Goal: Task Accomplishment & Management: Complete application form

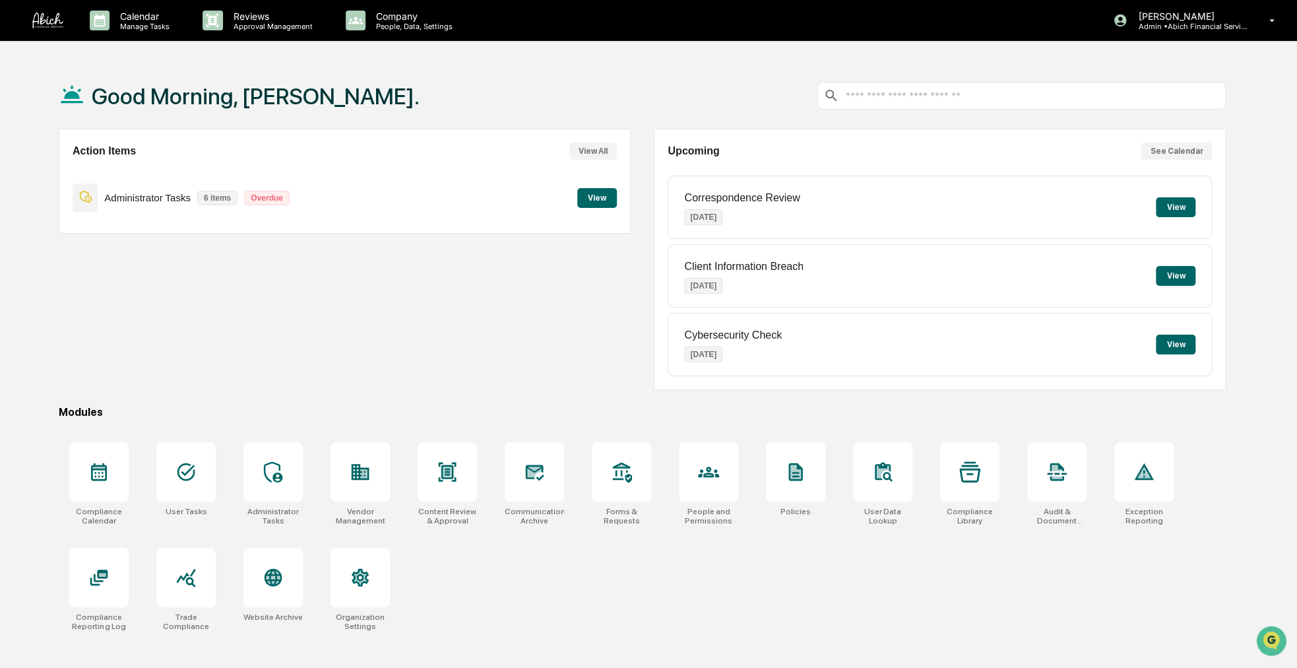
drag, startPoint x: 0, startPoint y: 0, endPoint x: 455, endPoint y: 121, distance: 471.0
click at [455, 121] on div "Good Morning, [PERSON_NAME]." at bounding box center [642, 96] width 1167 height 66
click at [1076, 480] on div at bounding box center [1056, 471] width 59 height 59
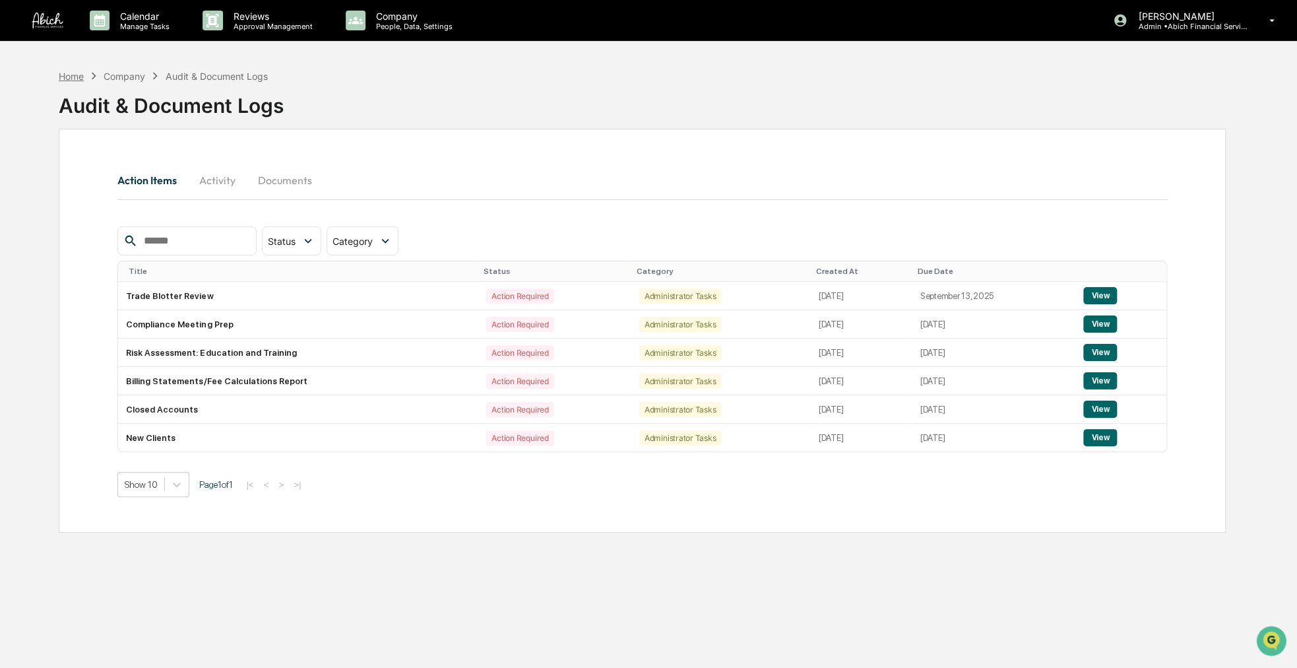
click at [74, 76] on div "Home" at bounding box center [71, 76] width 25 height 11
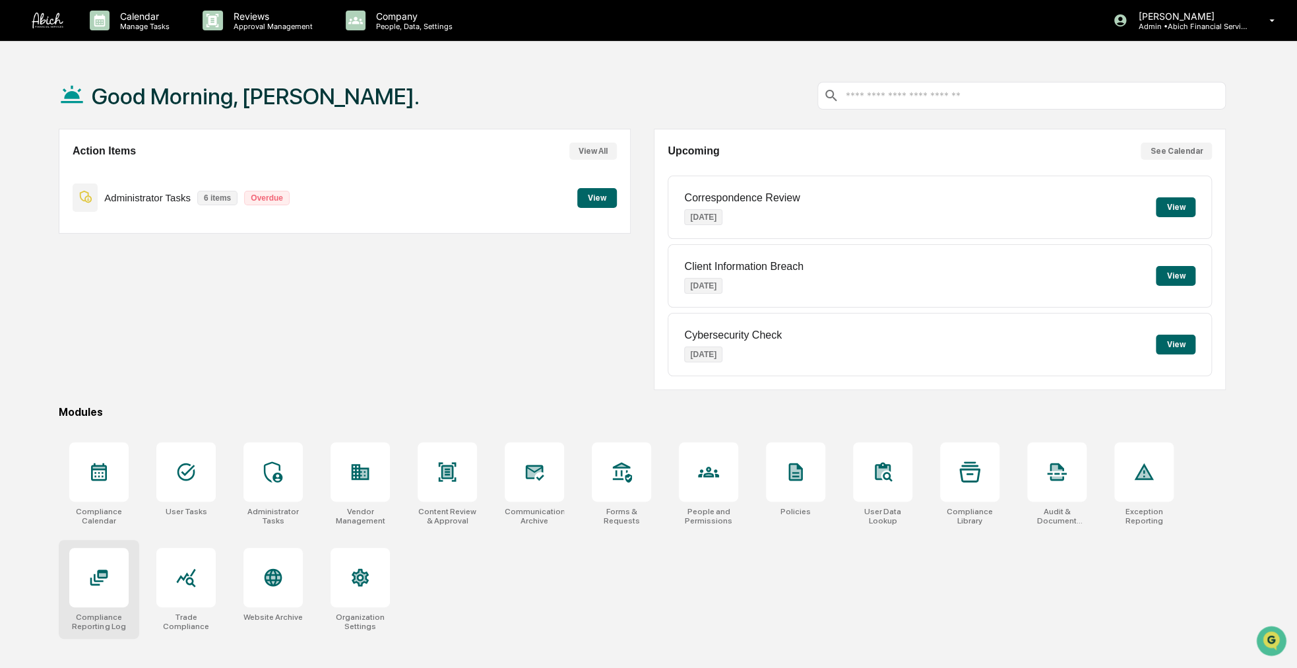
click at [112, 565] on div at bounding box center [98, 577] width 59 height 59
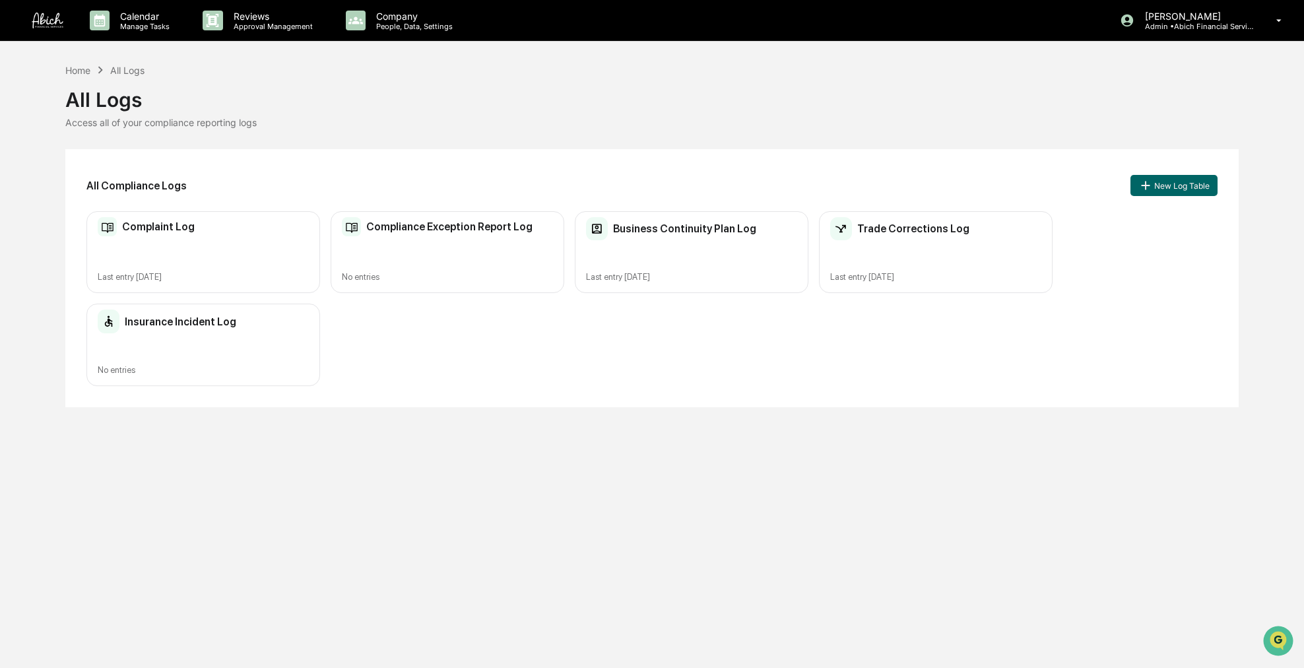
drag, startPoint x: 480, startPoint y: 490, endPoint x: 427, endPoint y: 493, distance: 53.5
click at [427, 493] on div "Calendar Manage Tasks Reviews Approval Management Company People, Data, Setting…" at bounding box center [652, 334] width 1304 height 668
click at [286, 257] on div "Complaint Log Last entry Sep 18, 2025" at bounding box center [203, 252] width 234 height 82
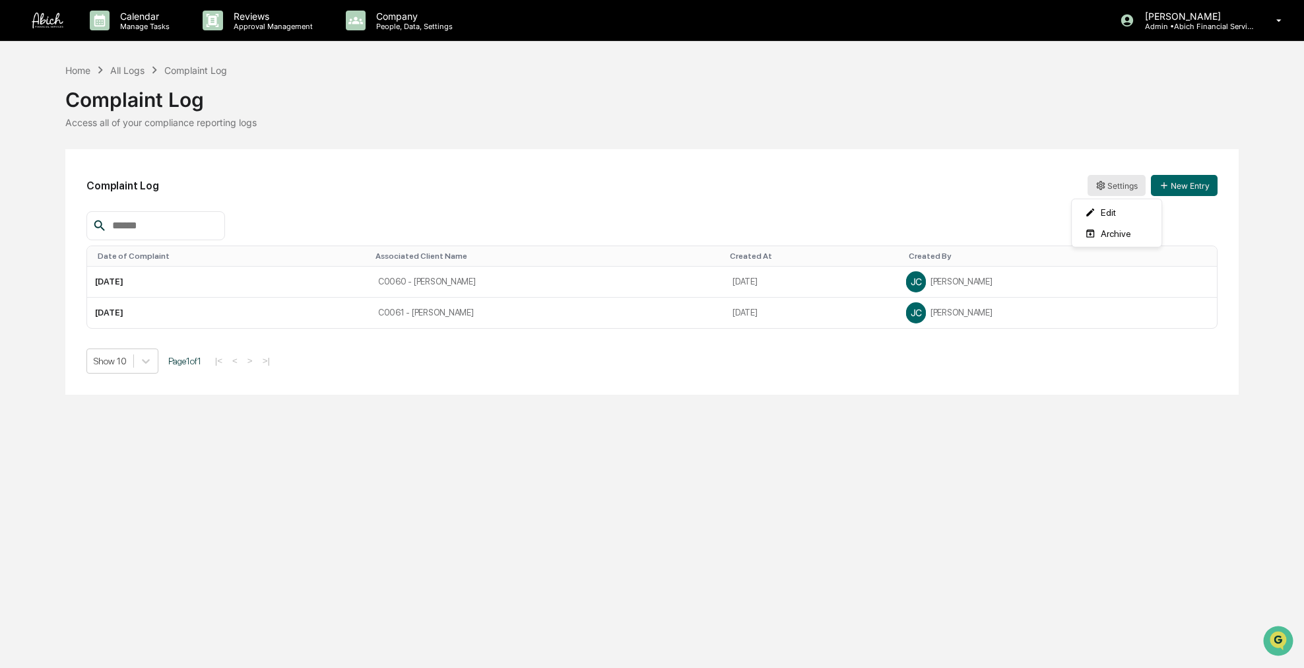
click at [1113, 191] on html "Calendar Manage Tasks Reviews Approval Management Company People, Data, Setting…" at bounding box center [652, 334] width 1304 height 668
click at [1111, 211] on div "Edit" at bounding box center [1116, 212] width 84 height 21
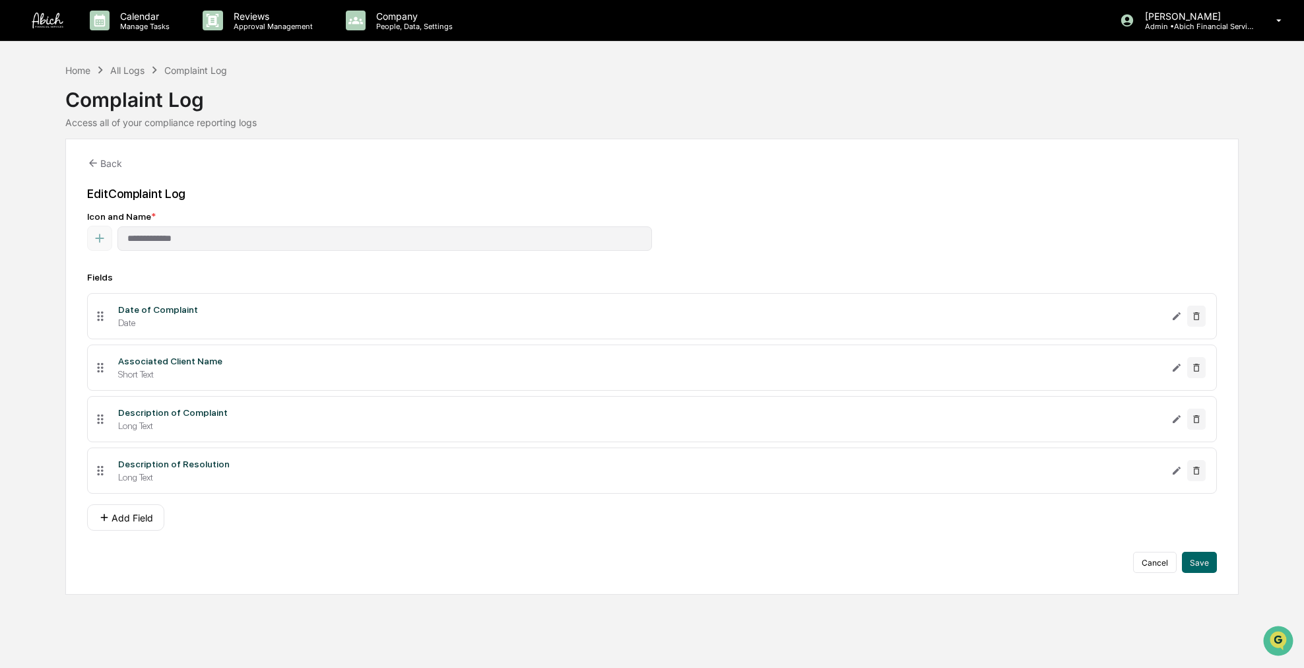
click at [97, 313] on icon at bounding box center [100, 316] width 6 height 10
click at [1172, 316] on icon "Edit Date of Complaint field" at bounding box center [1176, 316] width 11 height 11
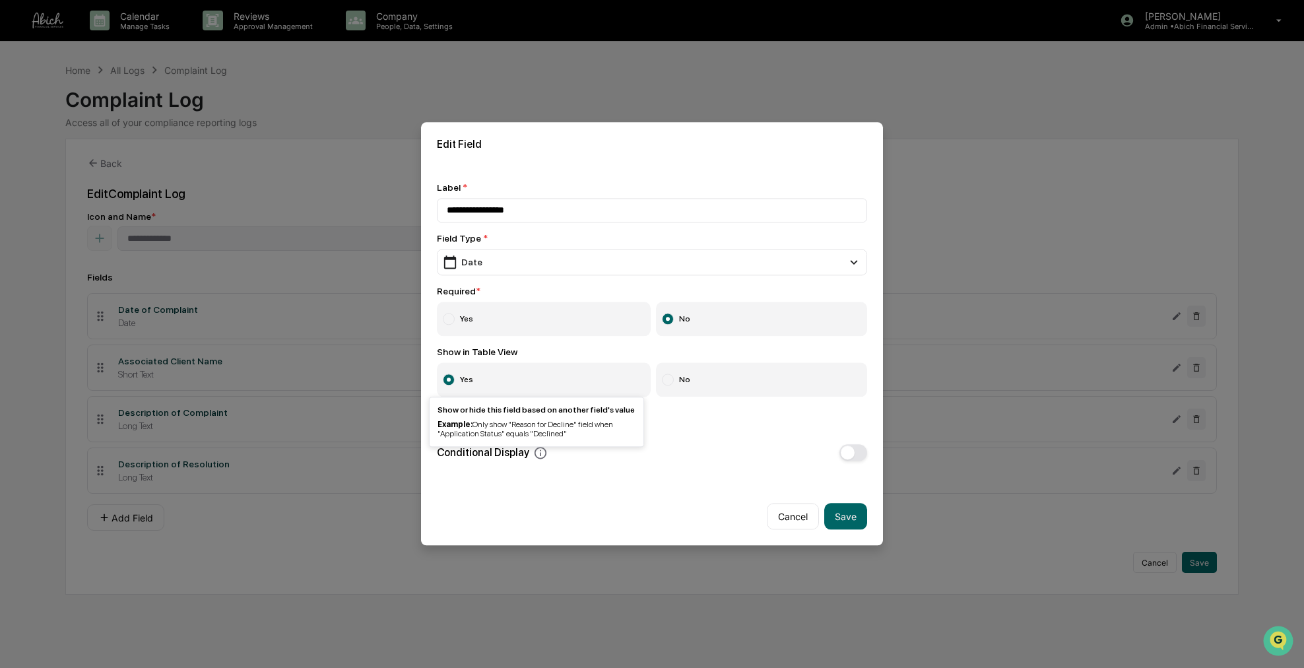
click at [534, 453] on icon at bounding box center [540, 453] width 13 height 13
click at [792, 515] on button "Cancel" at bounding box center [793, 516] width 52 height 26
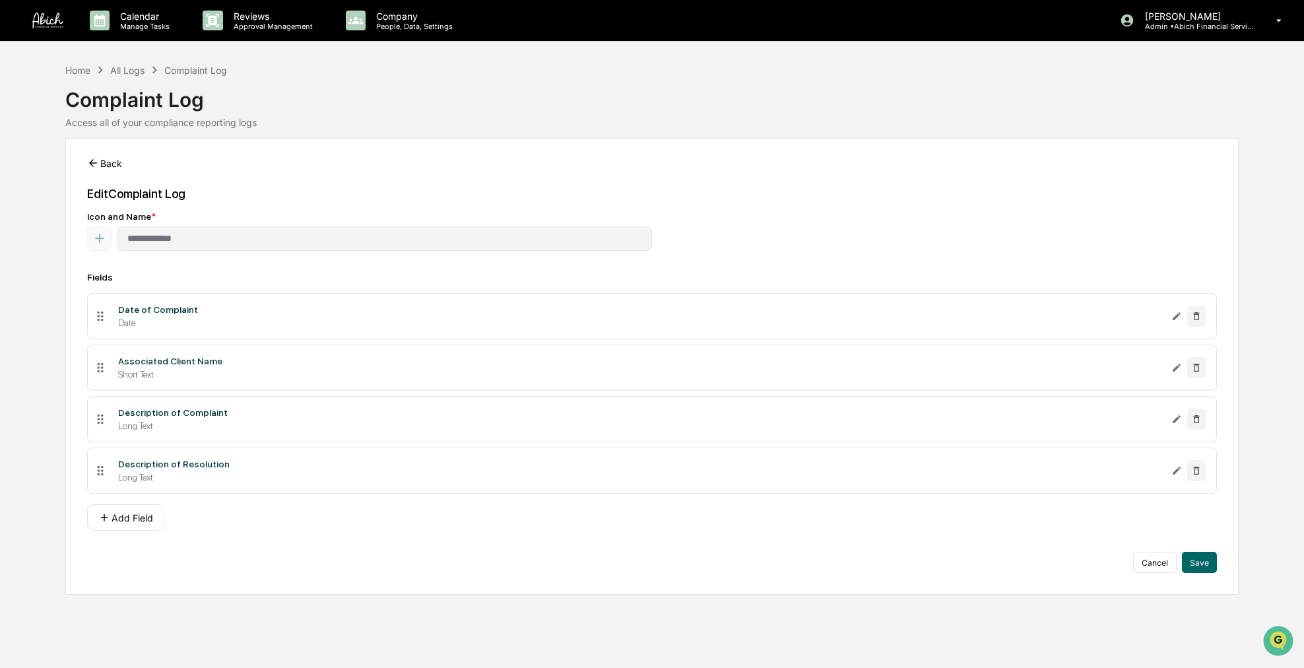
click at [116, 156] on button "Back" at bounding box center [104, 163] width 35 height 26
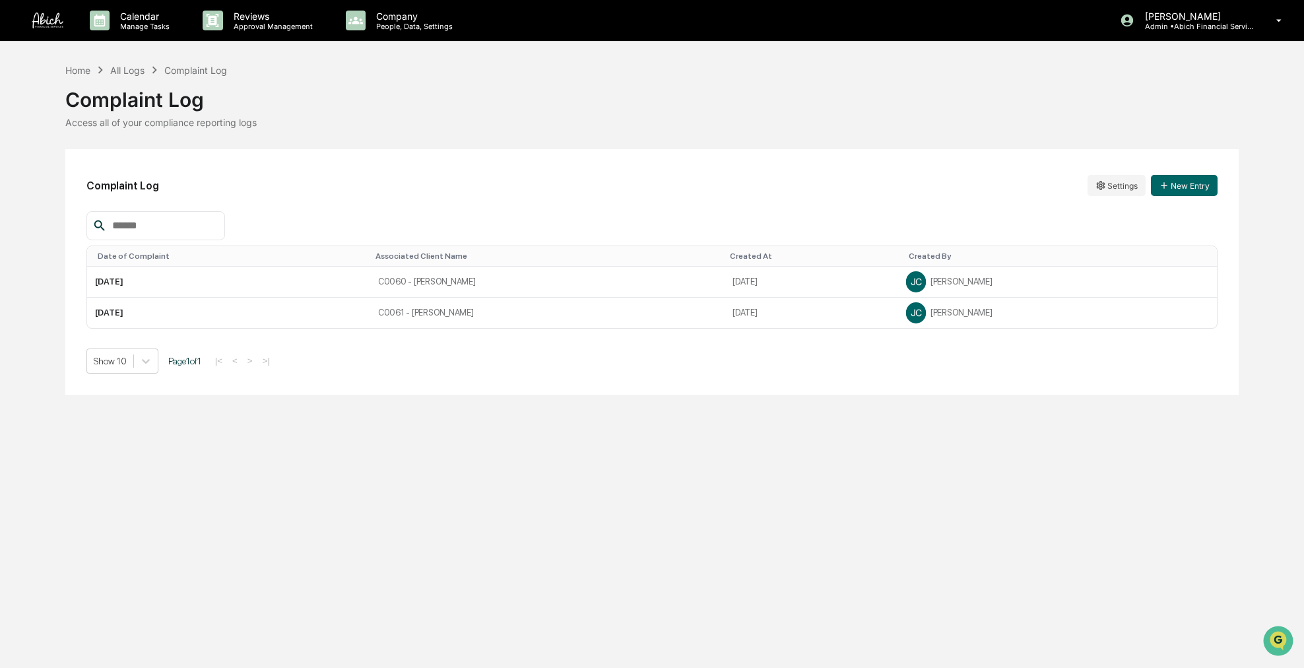
click at [191, 67] on div "Complaint Log" at bounding box center [195, 70] width 63 height 11
click at [146, 73] on div "Home All Logs Complaint Log" at bounding box center [146, 70] width 162 height 15
click at [137, 71] on div "All Logs" at bounding box center [127, 70] width 34 height 11
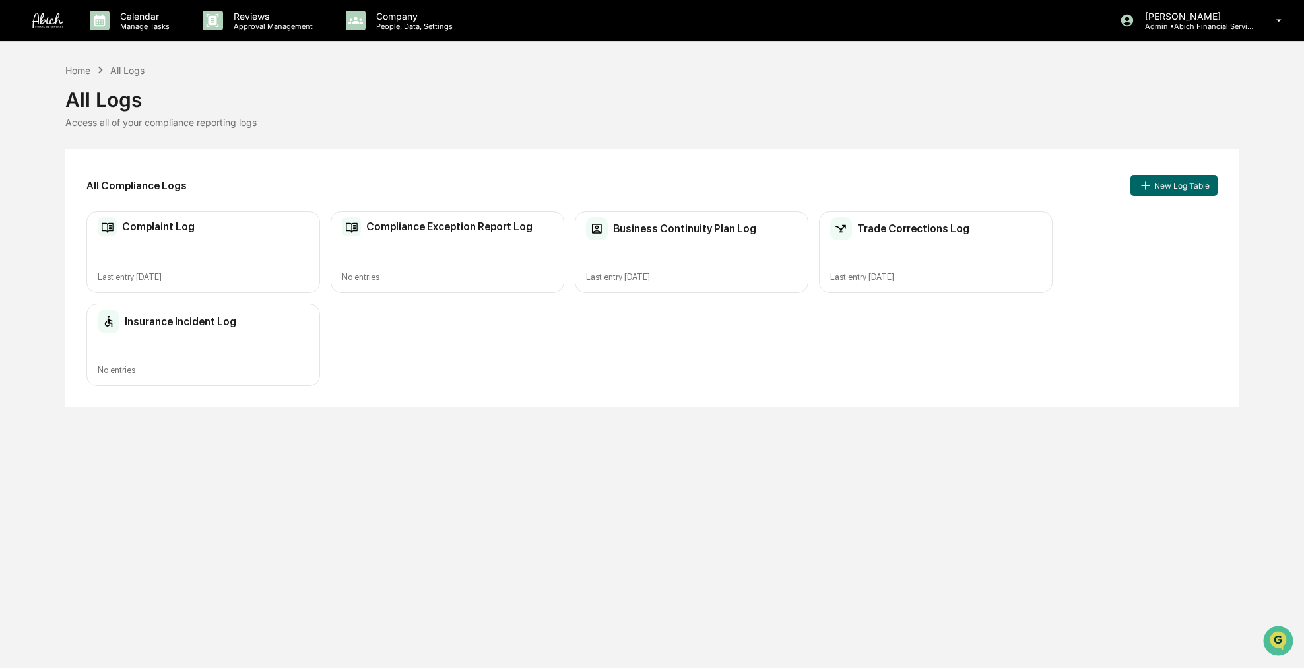
drag, startPoint x: 416, startPoint y: 335, endPoint x: 385, endPoint y: 336, distance: 31.0
drag, startPoint x: 385, startPoint y: 336, endPoint x: 369, endPoint y: 332, distance: 16.3
click at [369, 332] on div "Complaint Log Last entry Sep 18, 2025 Compliance Exception Report Log No entrie…" at bounding box center [651, 298] width 1131 height 175
click at [1169, 189] on button "New Log Table" at bounding box center [1173, 185] width 87 height 21
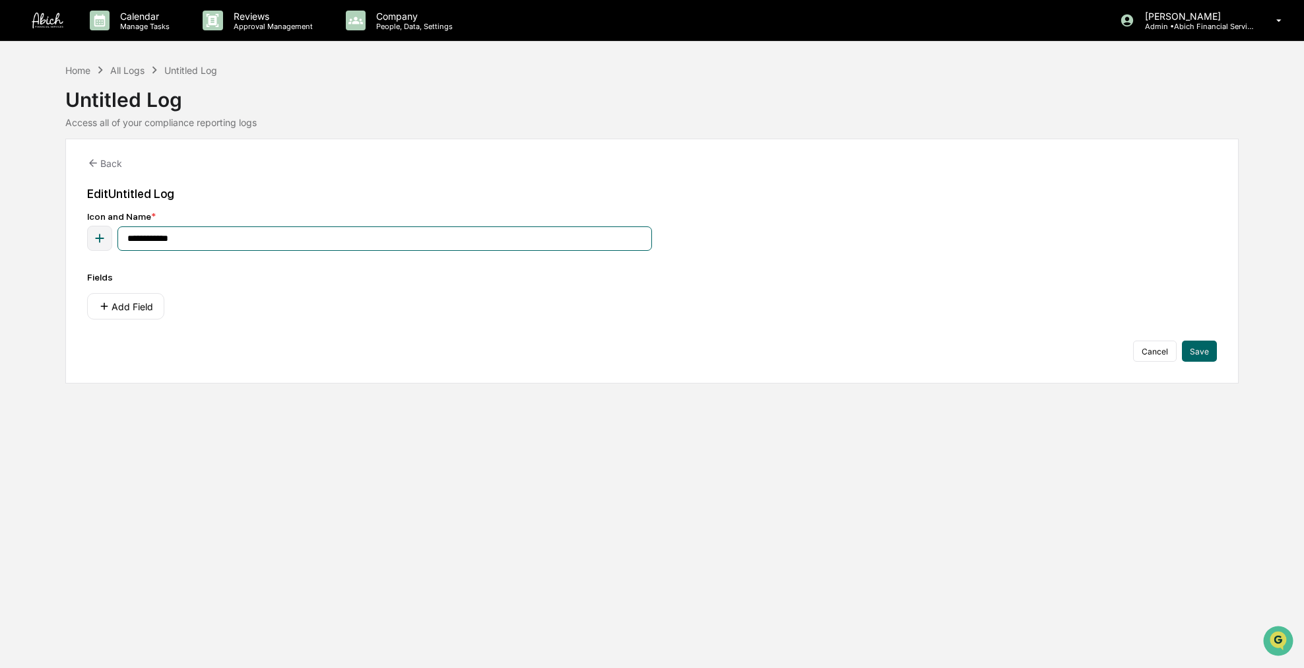
click at [540, 237] on input "**********" at bounding box center [384, 238] width 534 height 24
click at [1164, 356] on button "Cancel" at bounding box center [1155, 350] width 44 height 21
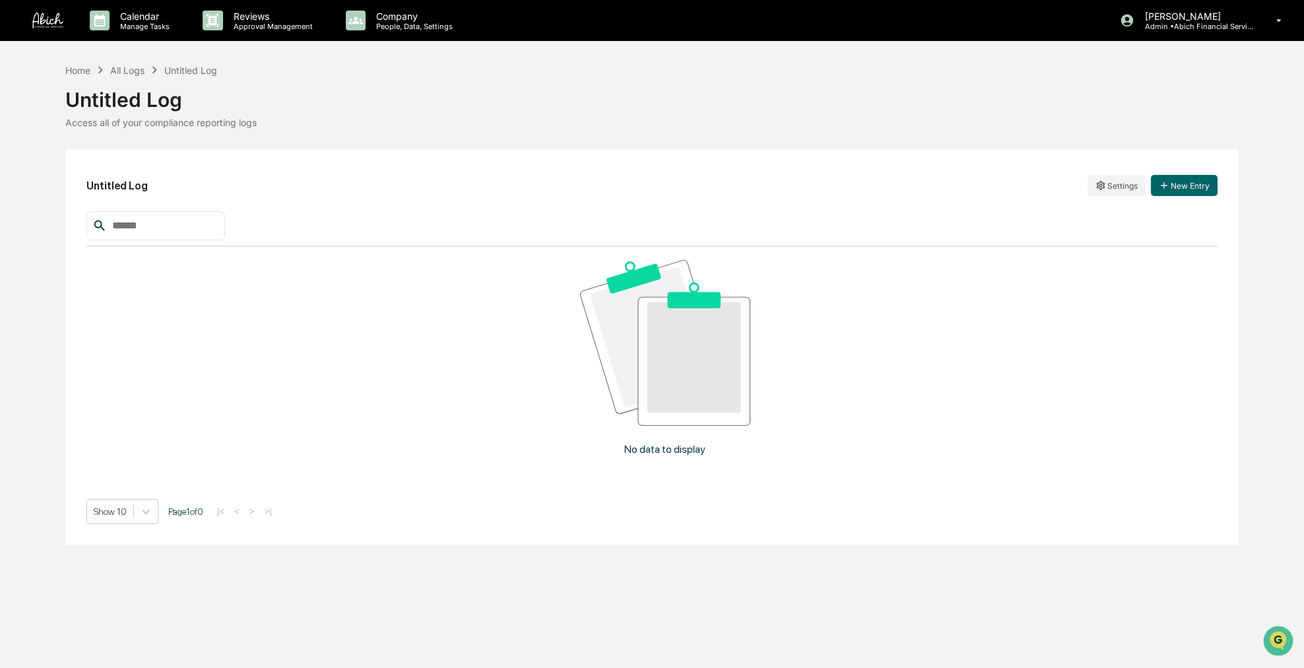
click at [170, 234] on div at bounding box center [155, 225] width 139 height 29
click at [143, 69] on div "All Logs" at bounding box center [127, 70] width 34 height 11
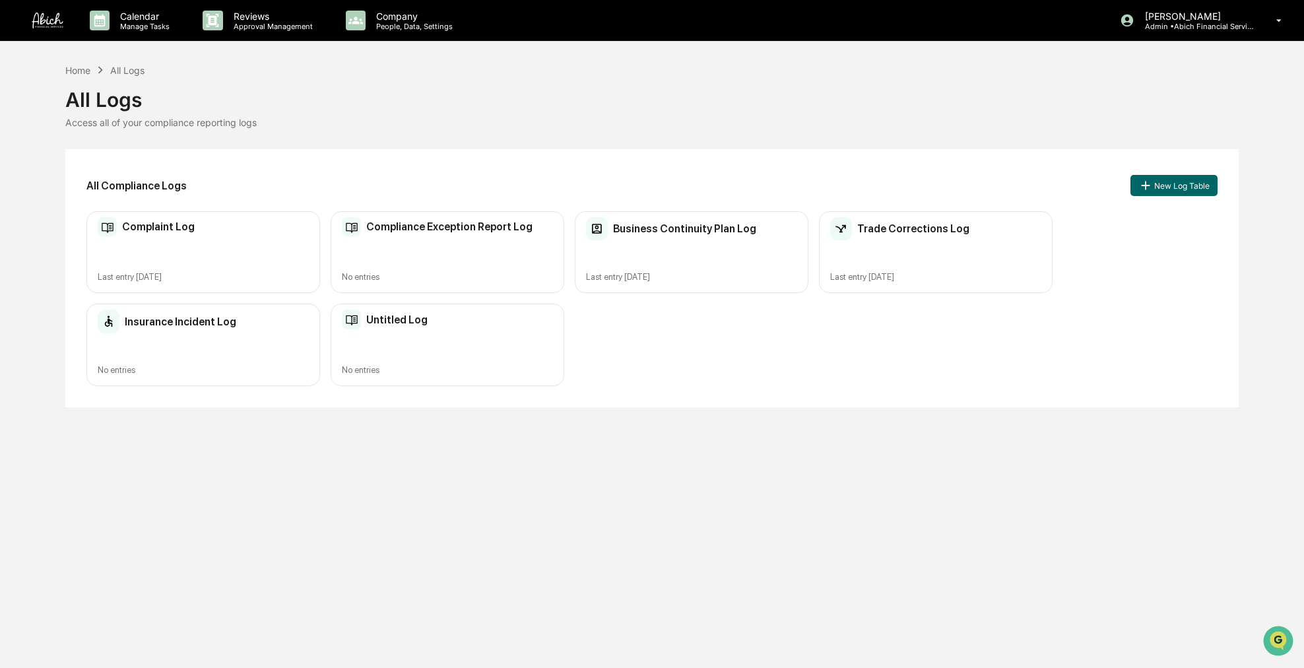
click at [488, 326] on div "Untitled Log" at bounding box center [447, 319] width 211 height 20
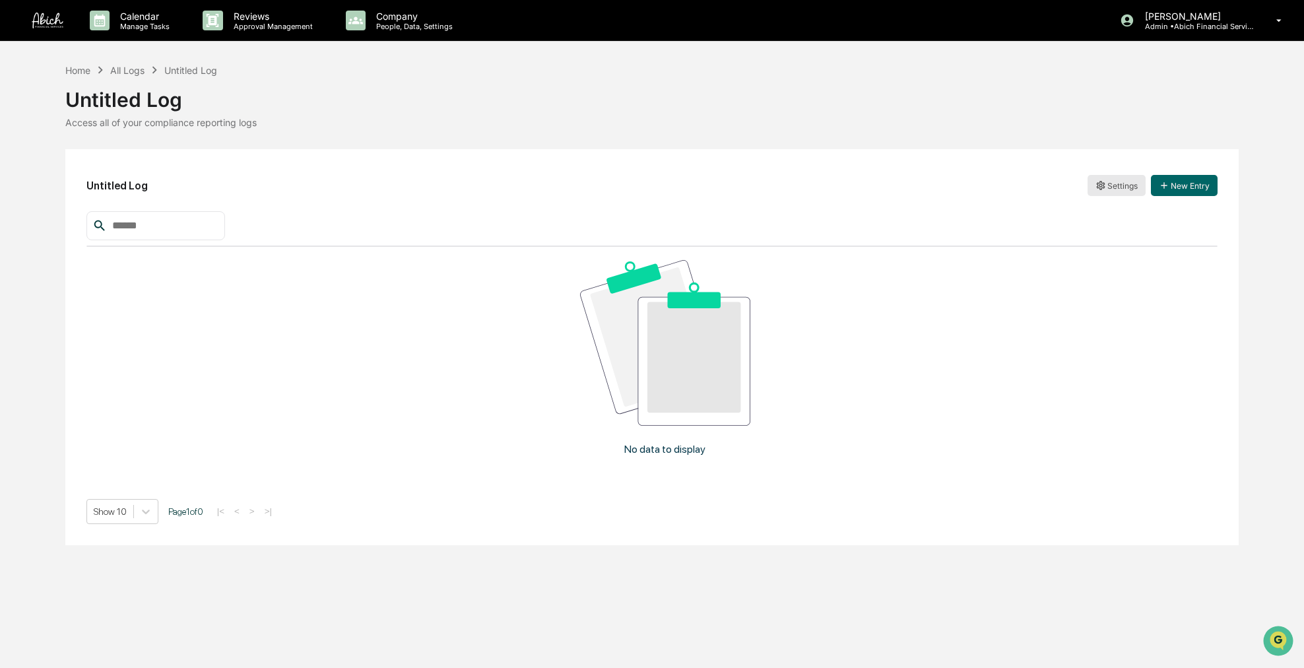
click at [1129, 187] on html "Calendar Manage Tasks Reviews Approval Management Company People, Data, Setting…" at bounding box center [652, 334] width 1304 height 668
click at [1116, 211] on div "Edit" at bounding box center [1116, 212] width 84 height 21
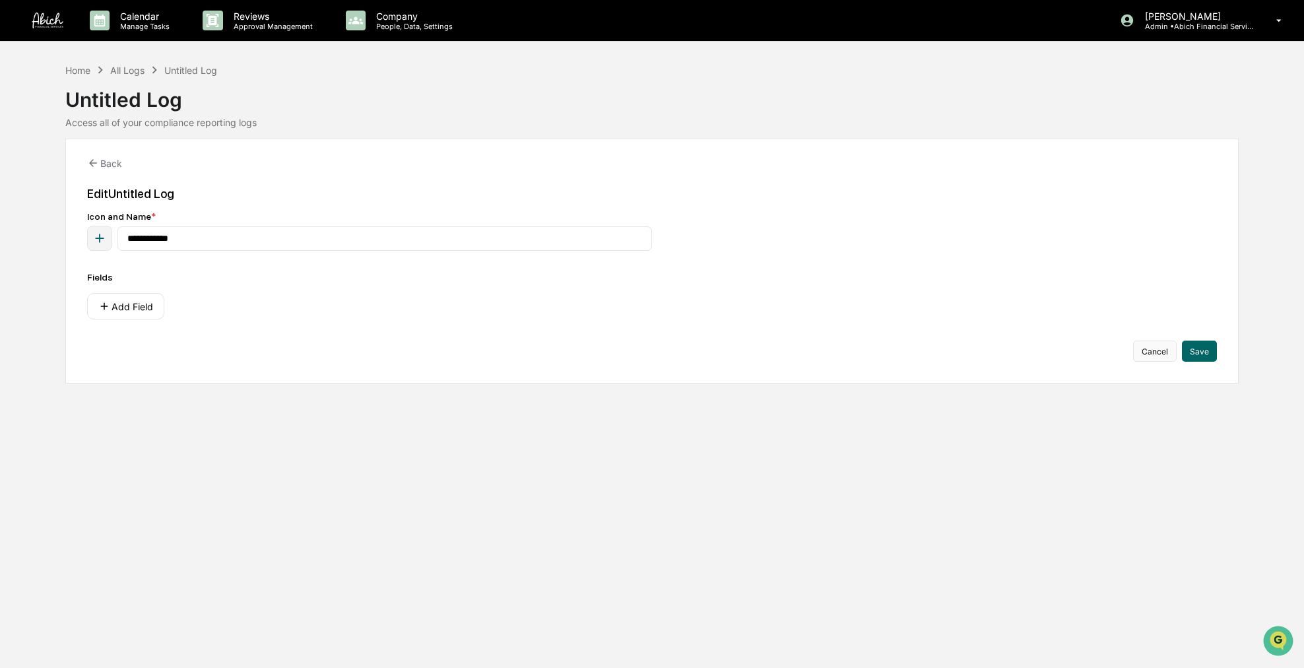
click at [1159, 355] on button "Cancel" at bounding box center [1155, 350] width 44 height 21
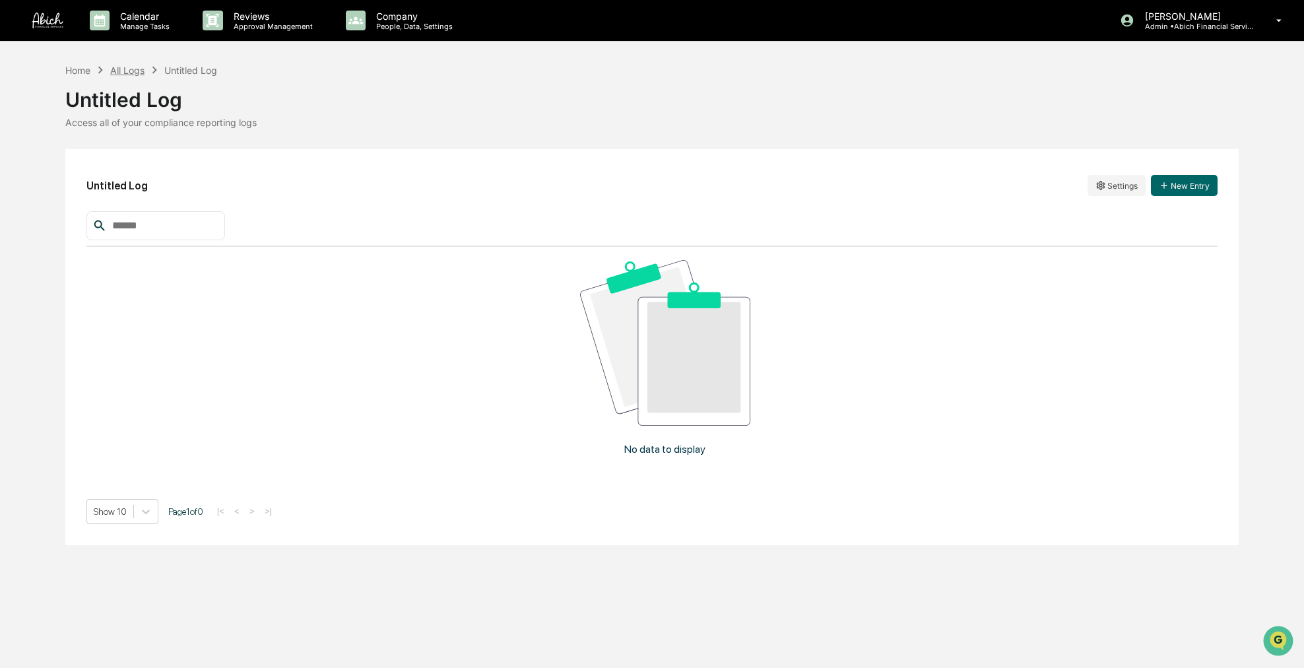
click at [134, 69] on div "All Logs" at bounding box center [127, 70] width 34 height 11
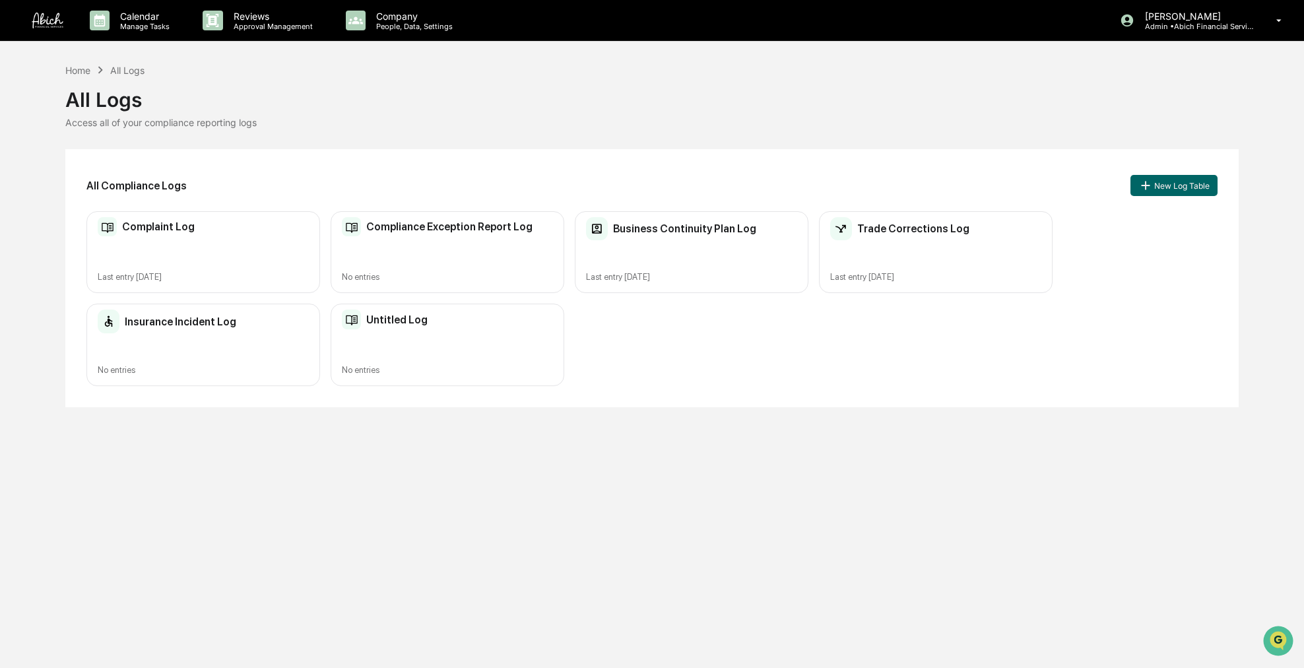
click at [206, 234] on div "Complaint Log" at bounding box center [203, 227] width 211 height 20
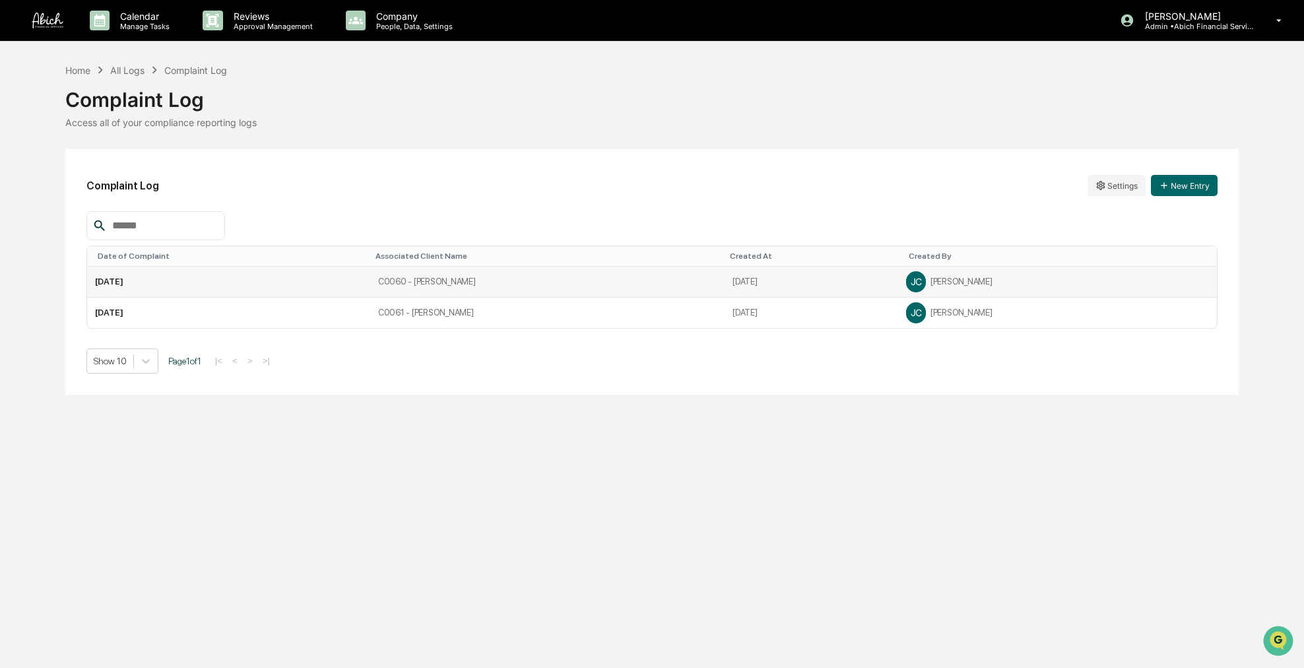
click at [210, 273] on td "3/30/25" at bounding box center [228, 282] width 283 height 31
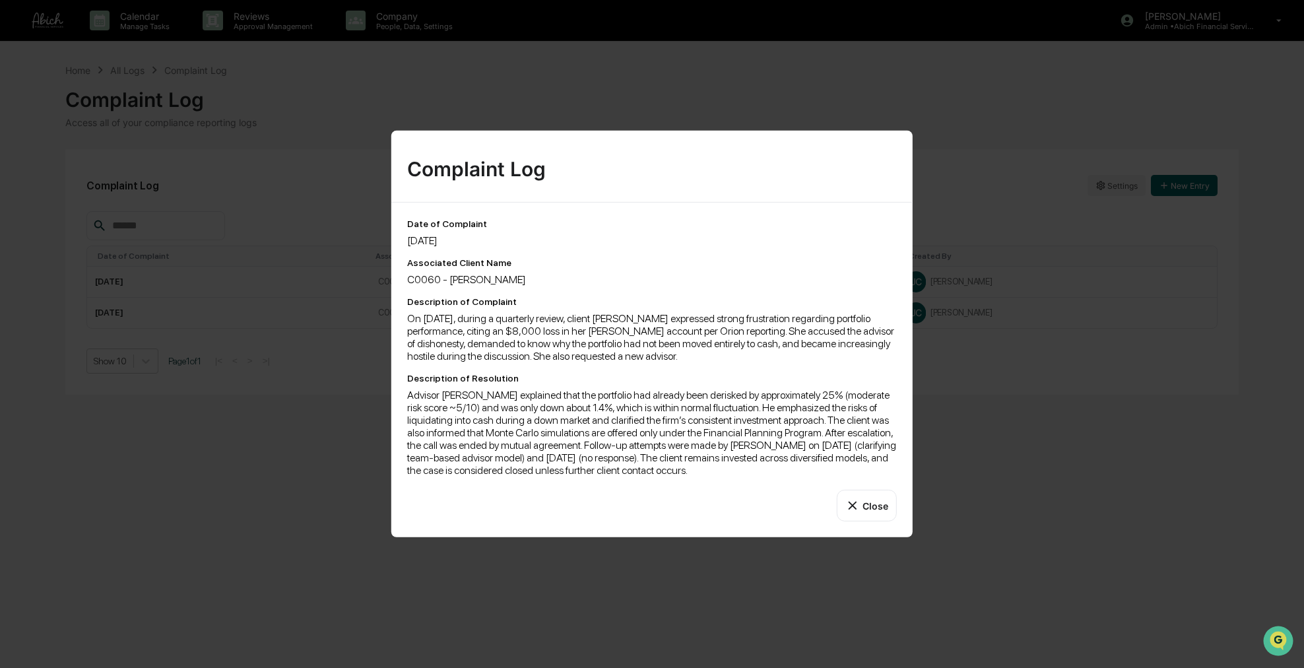
click at [853, 503] on icon at bounding box center [852, 505] width 15 height 15
